Goal: Information Seeking & Learning: Learn about a topic

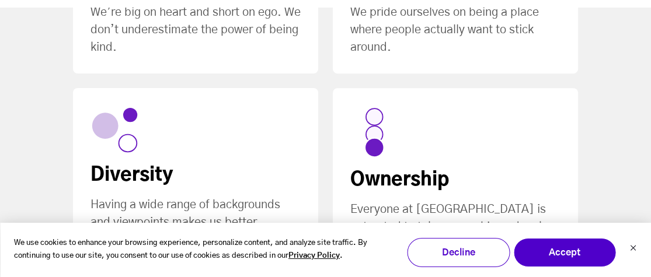
scroll to position [906, 0]
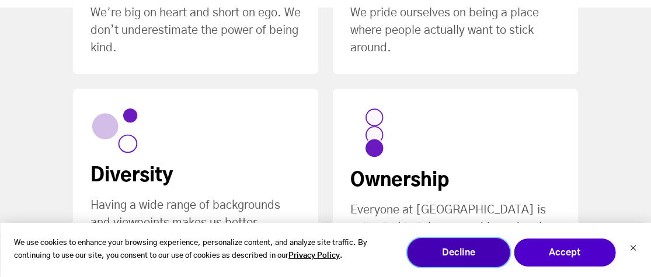
click at [461, 243] on button "Decline" at bounding box center [458, 252] width 103 height 29
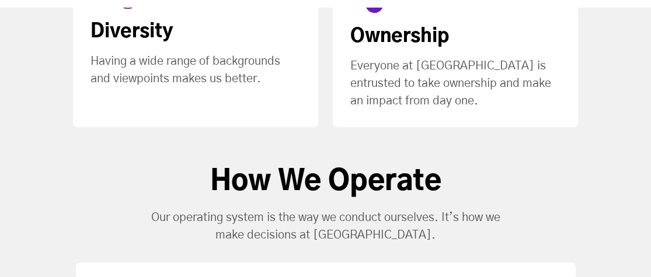
drag, startPoint x: 0, startPoint y: 0, endPoint x: 300, endPoint y: 113, distance: 320.5
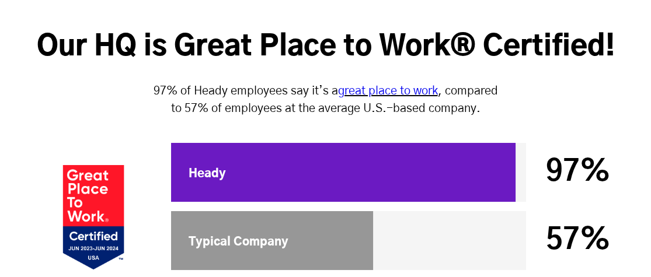
scroll to position [3933, 0]
